Goal: Browse casually: Explore the website without a specific task or goal

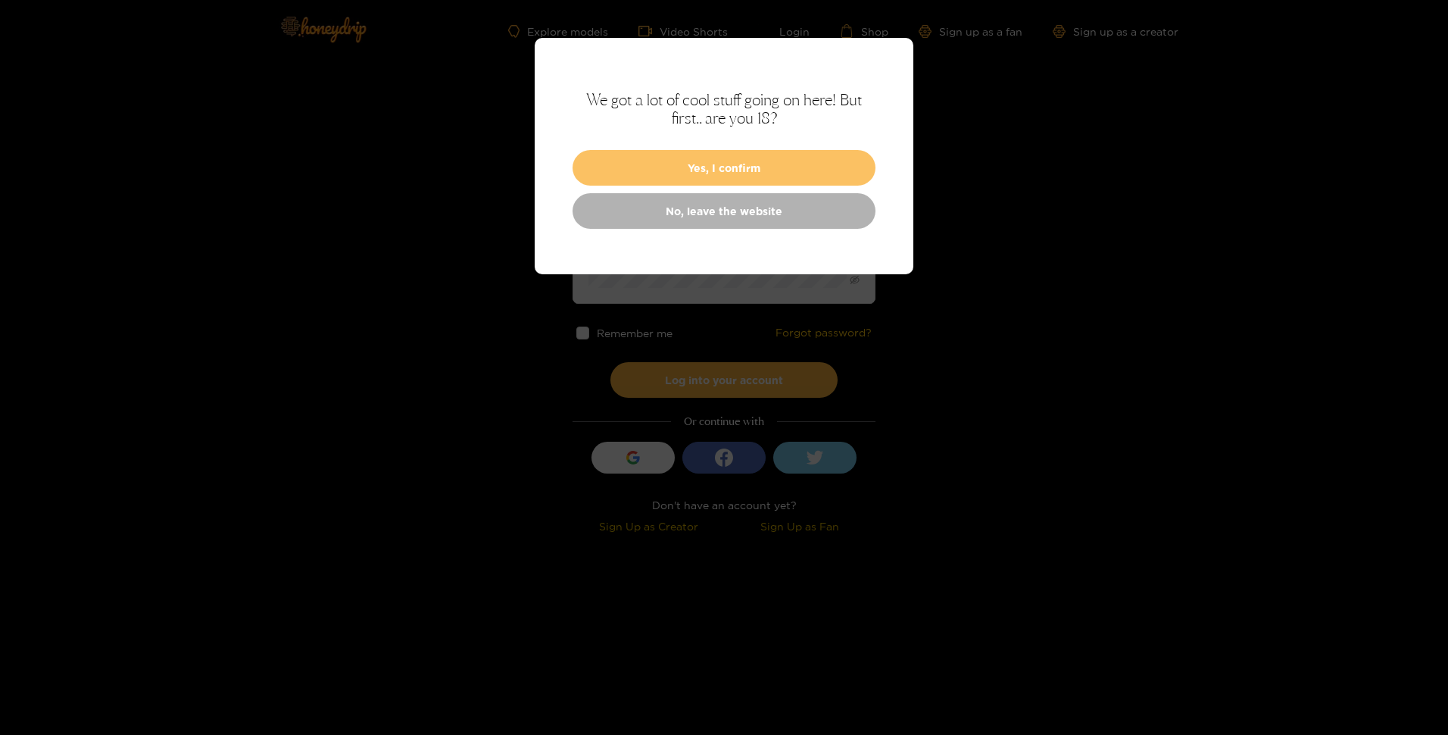
click at [777, 159] on button "Yes, I confirm" at bounding box center [724, 168] width 303 height 36
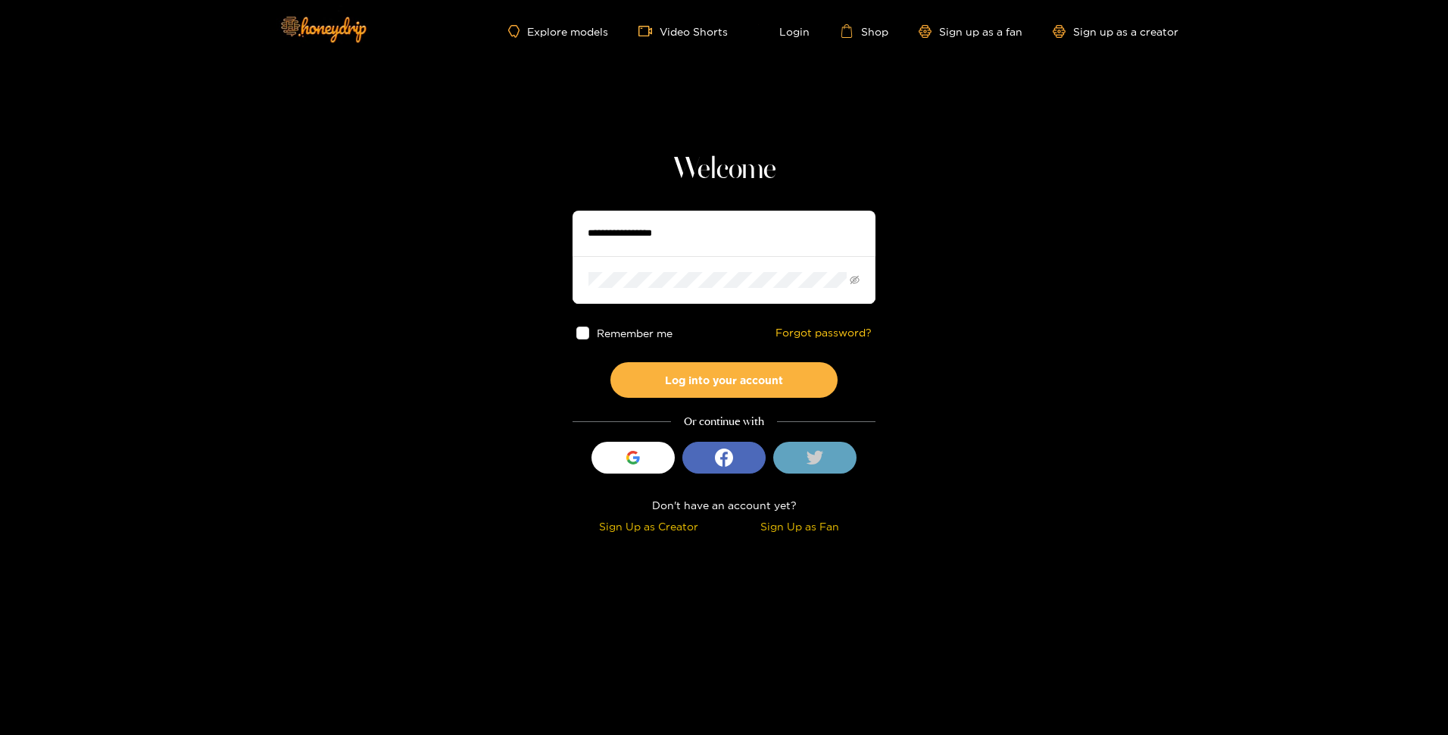
click at [830, 461] on button at bounding box center [814, 458] width 83 height 32
click at [835, 464] on button at bounding box center [814, 458] width 83 height 32
click at [574, 38] on ul "Explore models Video Shorts Login Shop Sign up as a fan Sign up as a creator" at bounding box center [843, 31] width 670 height 14
click at [573, 33] on link "Explore models" at bounding box center [558, 31] width 100 height 13
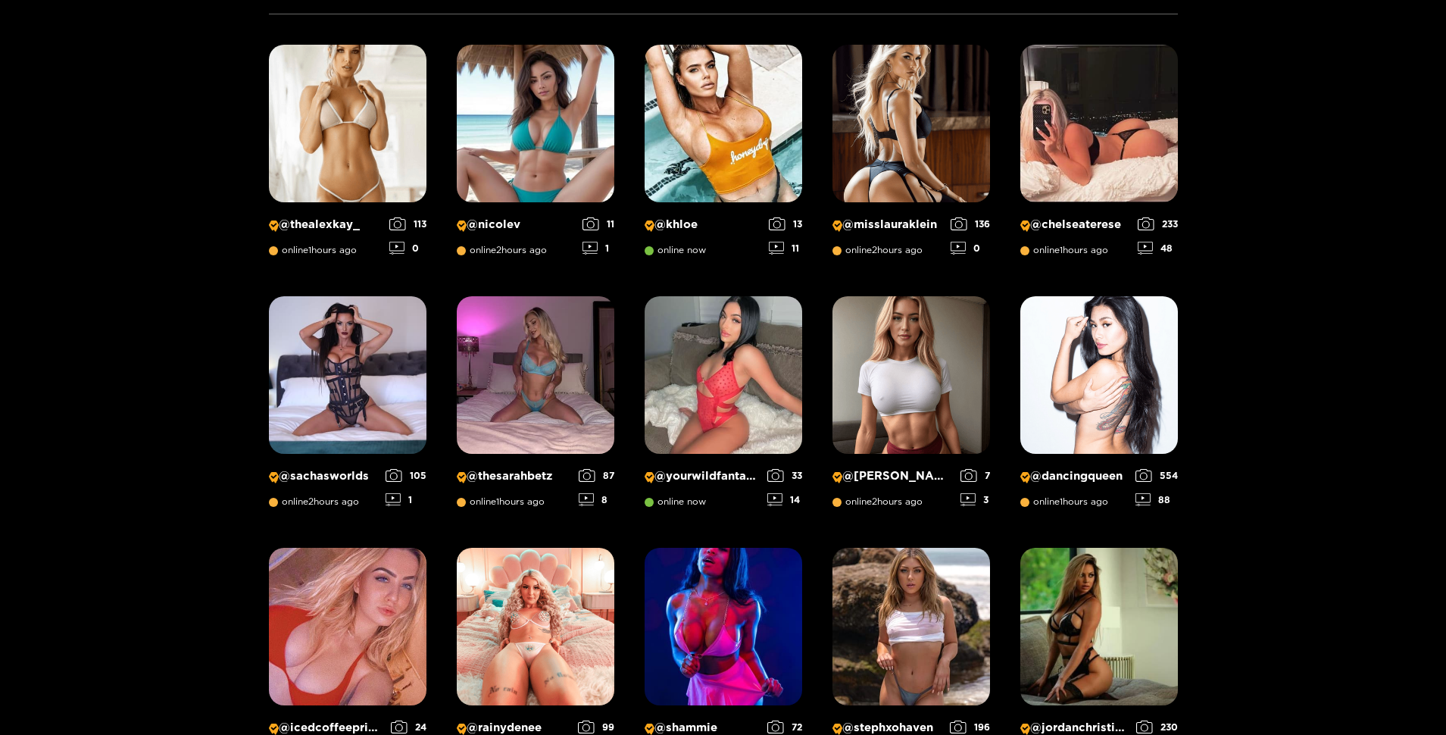
scroll to position [551, 0]
